Goal: Find specific page/section

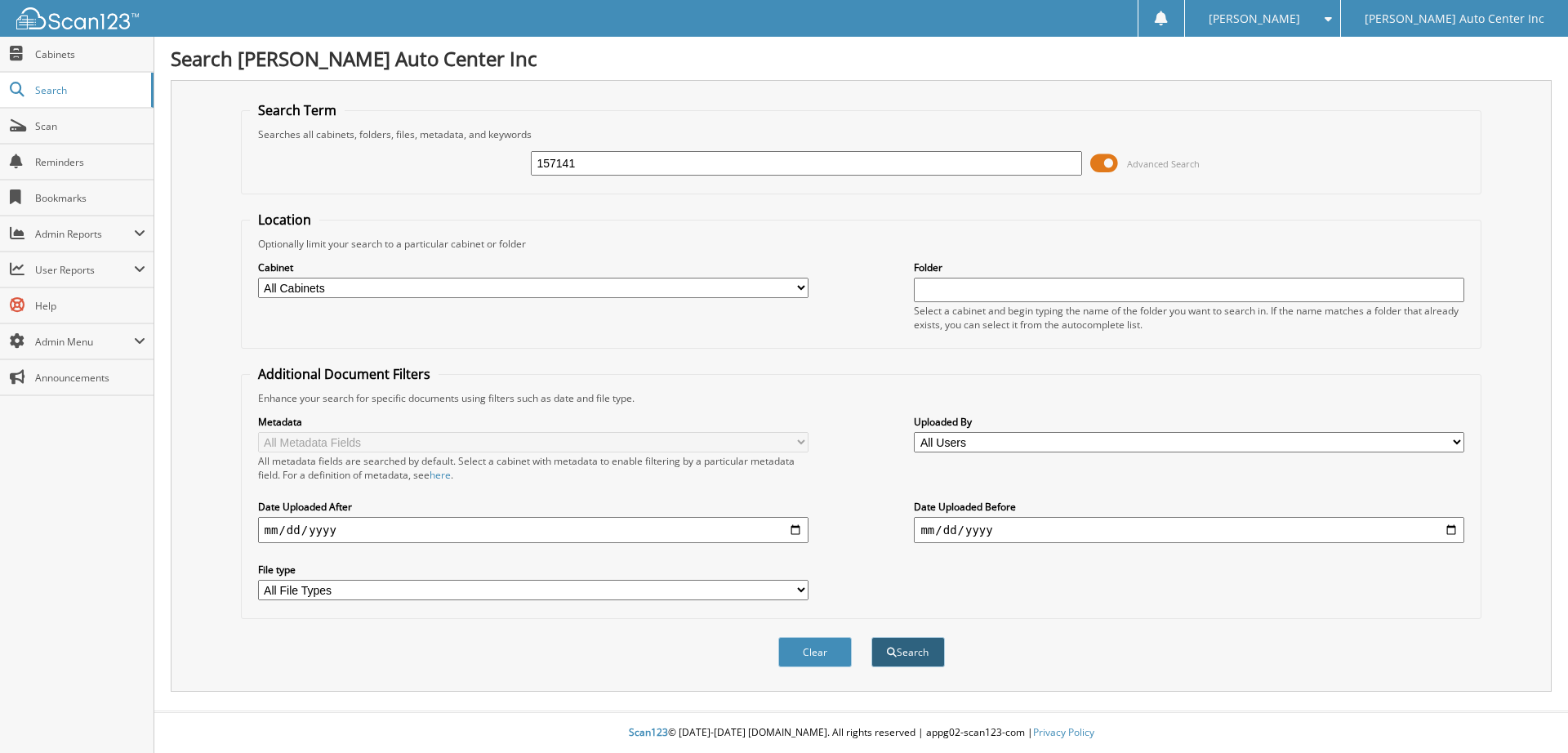
type input "157141"
click at [919, 654] on button "Search" at bounding box center [908, 652] width 74 height 30
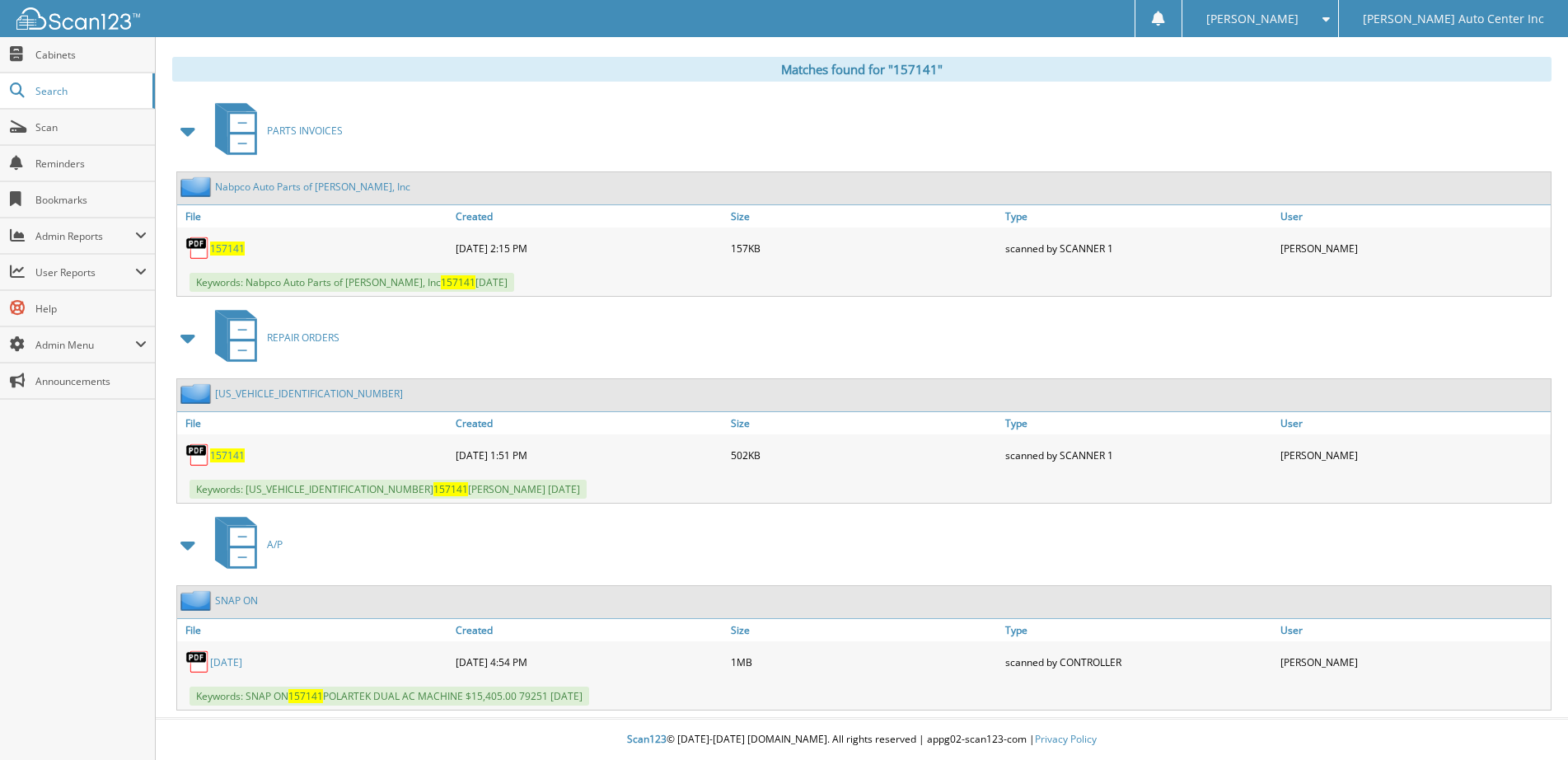
scroll to position [667, 0]
click at [242, 660] on link "JUNE 2024" at bounding box center [226, 662] width 32 height 14
click at [1330, 15] on span at bounding box center [1323, 19] width 16 height 12
click at [1330, 78] on link "Logout" at bounding box center [1259, 80] width 155 height 29
